Goal: Book appointment/travel/reservation

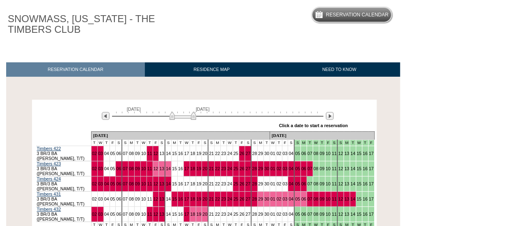
scroll to position [85, 0]
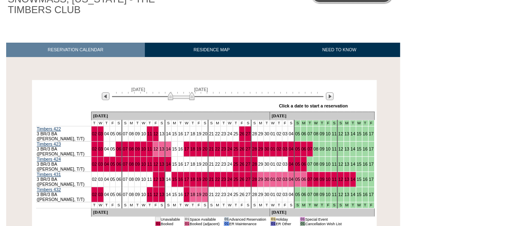
click at [173, 95] on img at bounding box center [181, 96] width 27 height 8
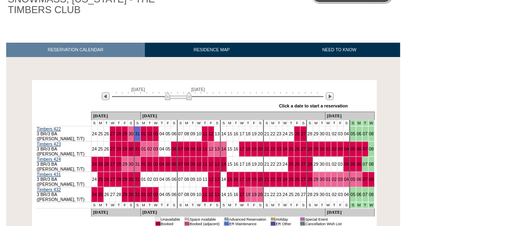
click at [183, 98] on img at bounding box center [178, 96] width 27 height 8
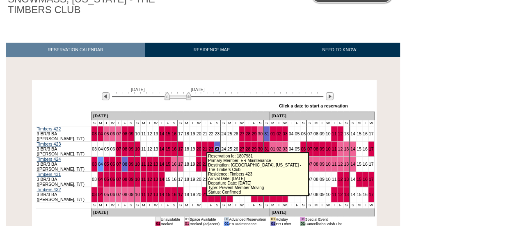
click at [215, 147] on link "23" at bounding box center [217, 149] width 5 height 5
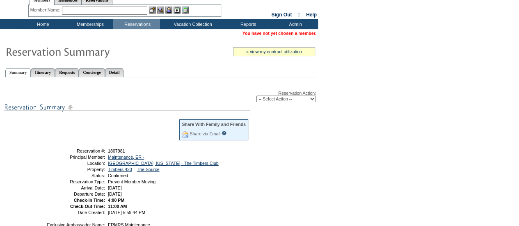
scroll to position [26, 0]
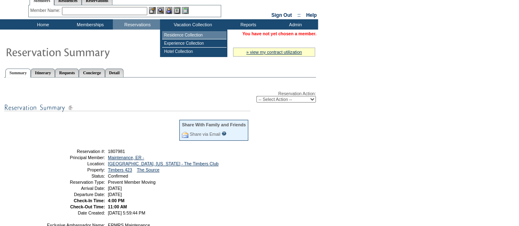
click at [203, 37] on td "Residence Collection" at bounding box center [194, 35] width 64 height 8
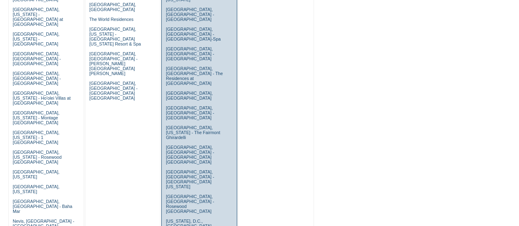
scroll to position [414, 0]
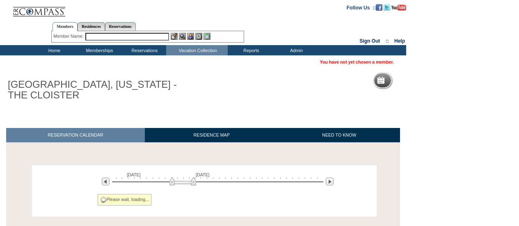
scroll to position [57, 0]
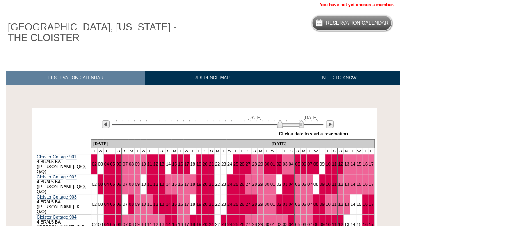
drag, startPoint x: 188, startPoint y: 122, endPoint x: 296, endPoint y: 111, distance: 108.5
click at [296, 111] on div "July 22, 2027 September 5, 2027 » Apply these dates to all the calendars on thi…" at bounding box center [204, 125] width 341 height 30
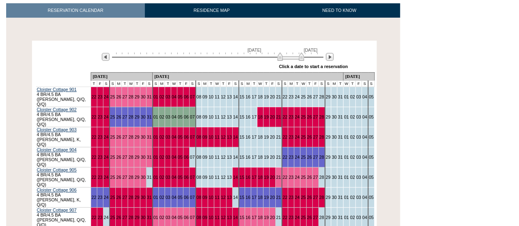
scroll to position [0, 0]
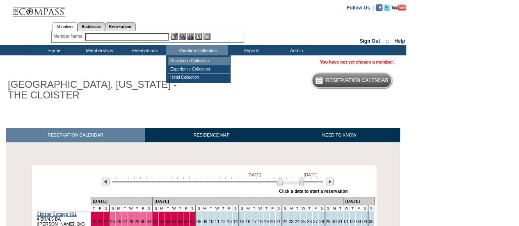
click at [207, 60] on td "Residence Collection" at bounding box center [199, 61] width 62 height 8
